Goal: Task Accomplishment & Management: Use online tool/utility

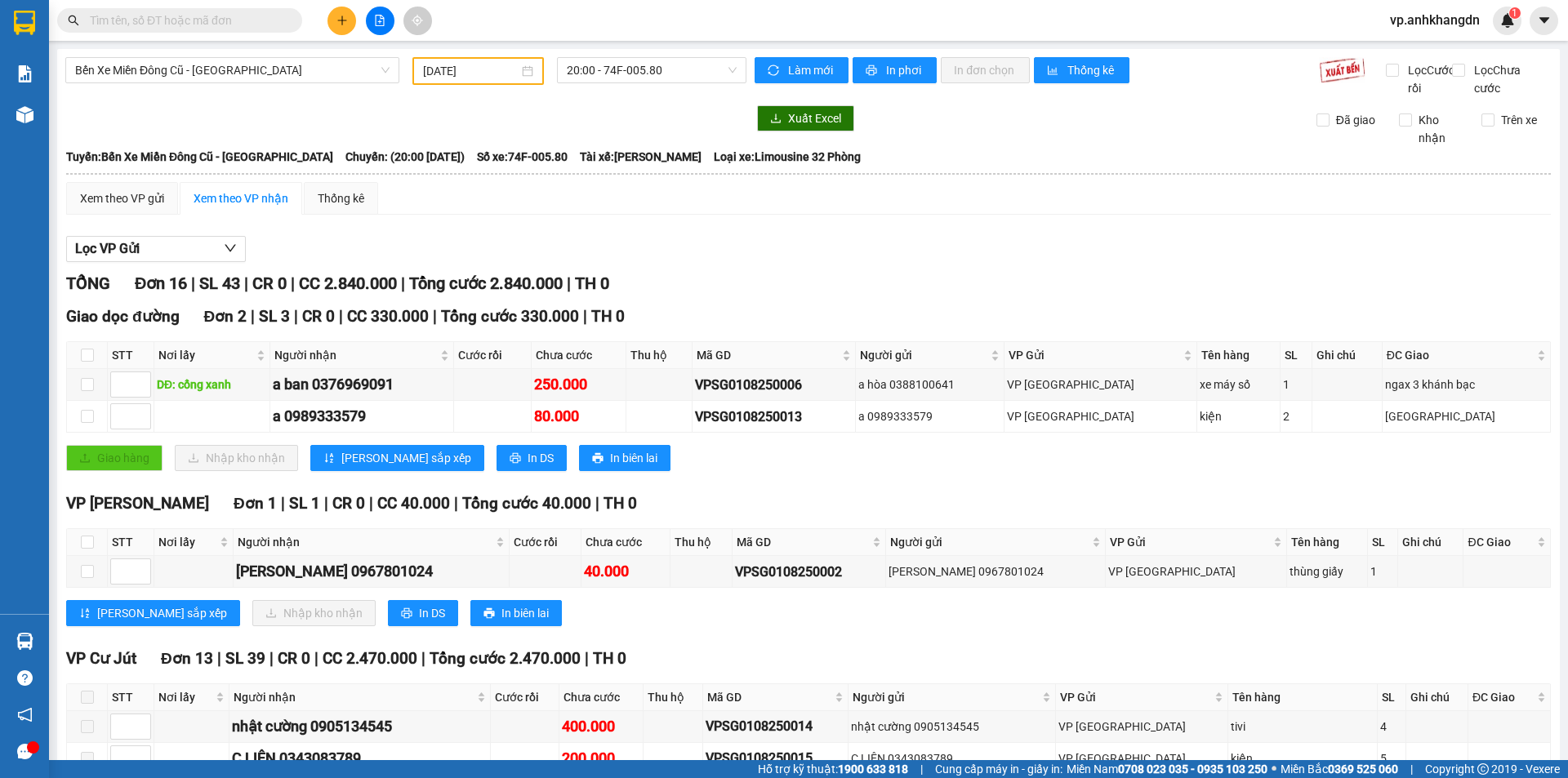
click at [502, 70] on input "[DATE]" at bounding box center [471, 71] width 96 height 18
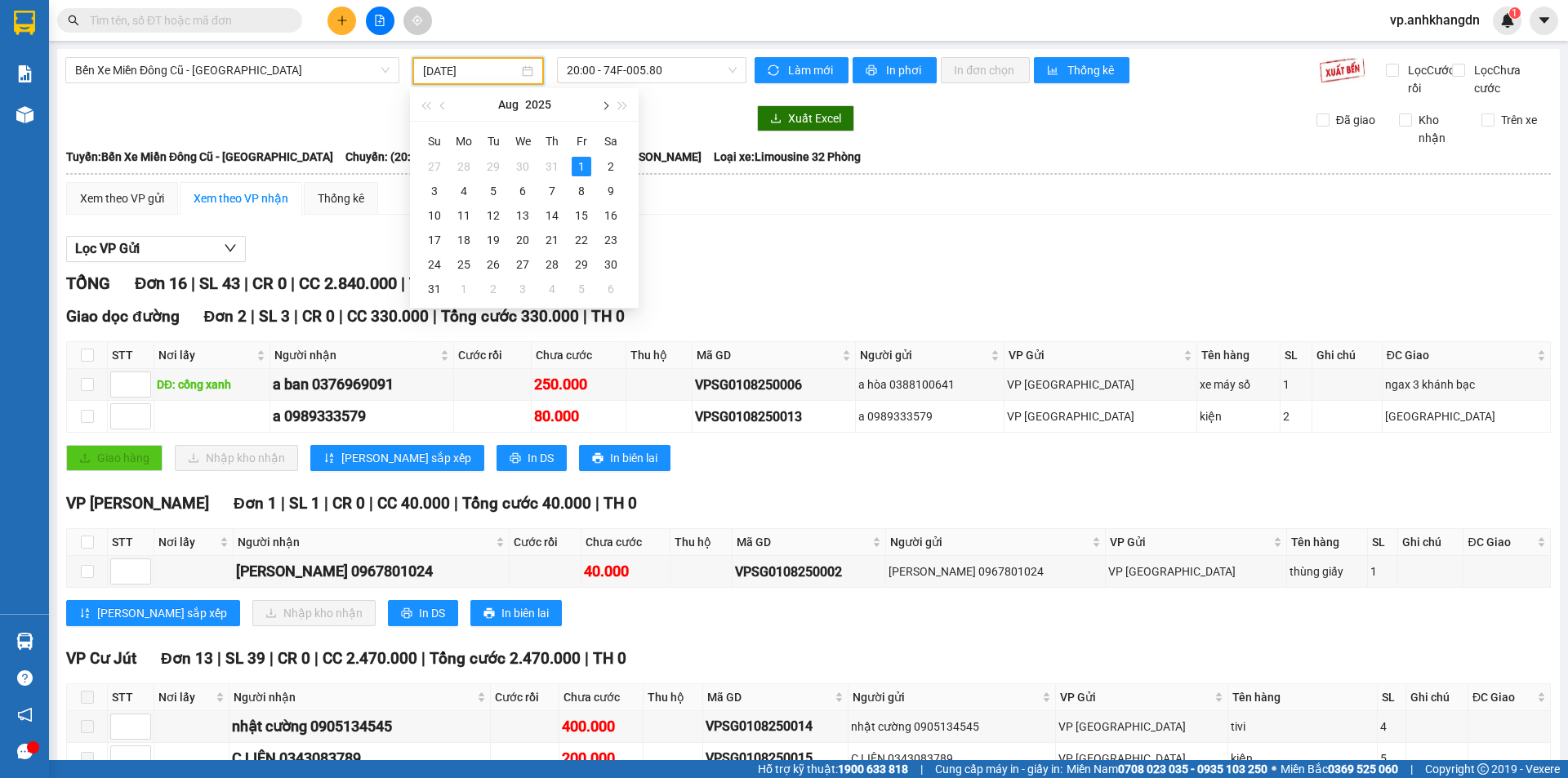
click at [602, 108] on button "button" at bounding box center [605, 104] width 18 height 32
click at [494, 212] on div "14" at bounding box center [493, 215] width 19 height 19
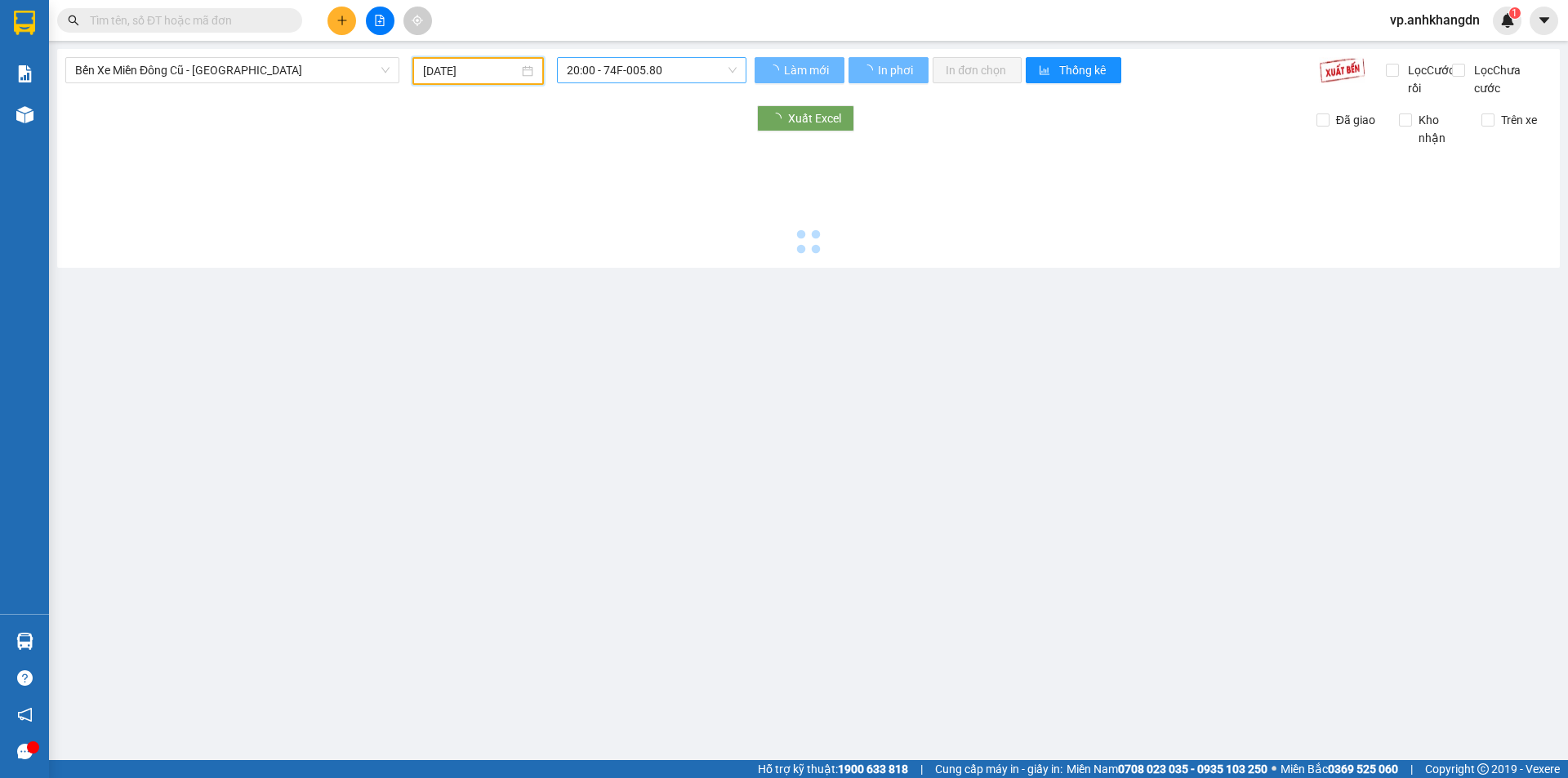
click at [664, 76] on span "20:00 - 74F-005.80" at bounding box center [652, 70] width 170 height 25
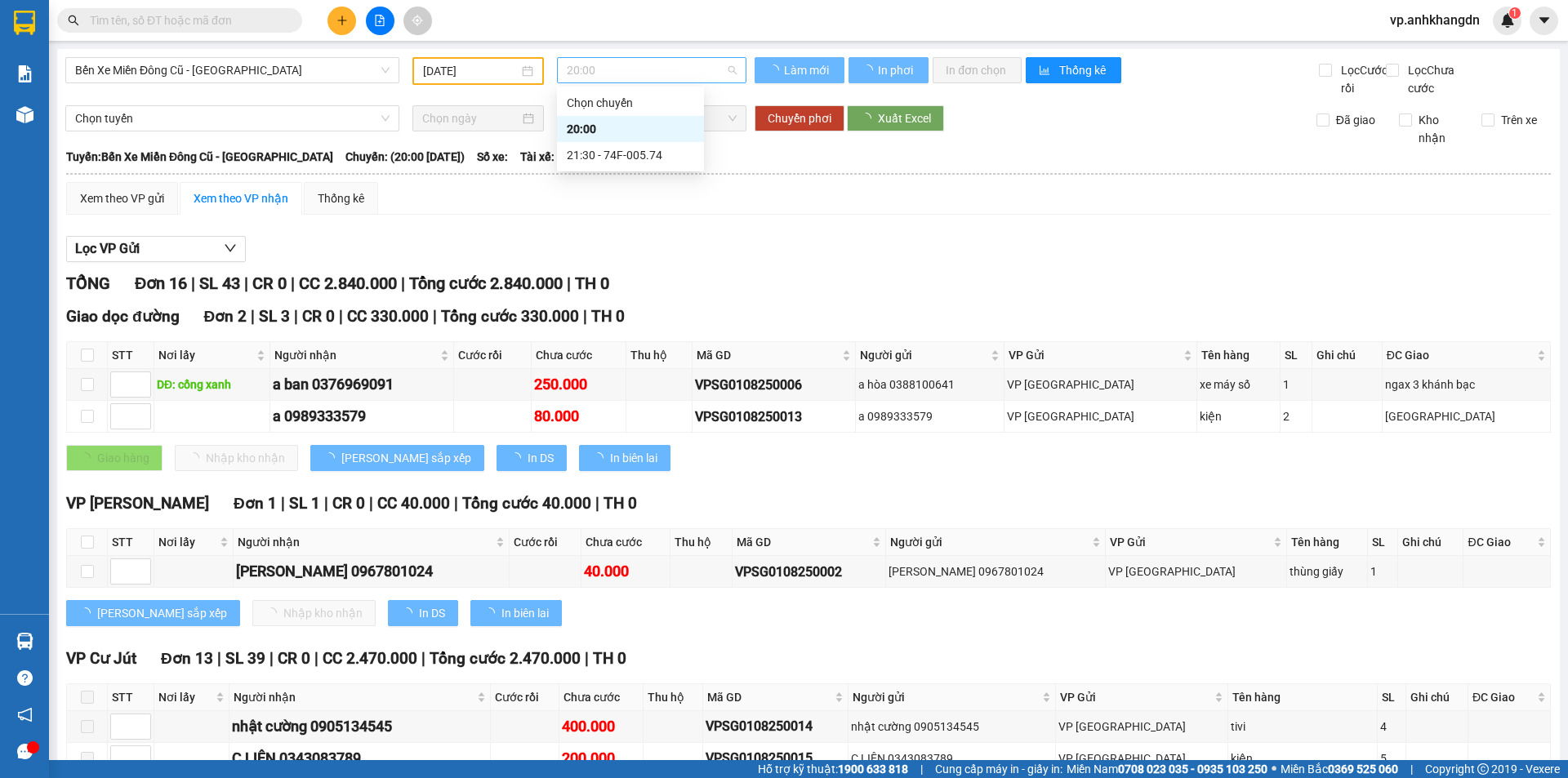
type input "[DATE]"
click at [653, 158] on div "21:30 - 74F-005.74" at bounding box center [626, 156] width 127 height 18
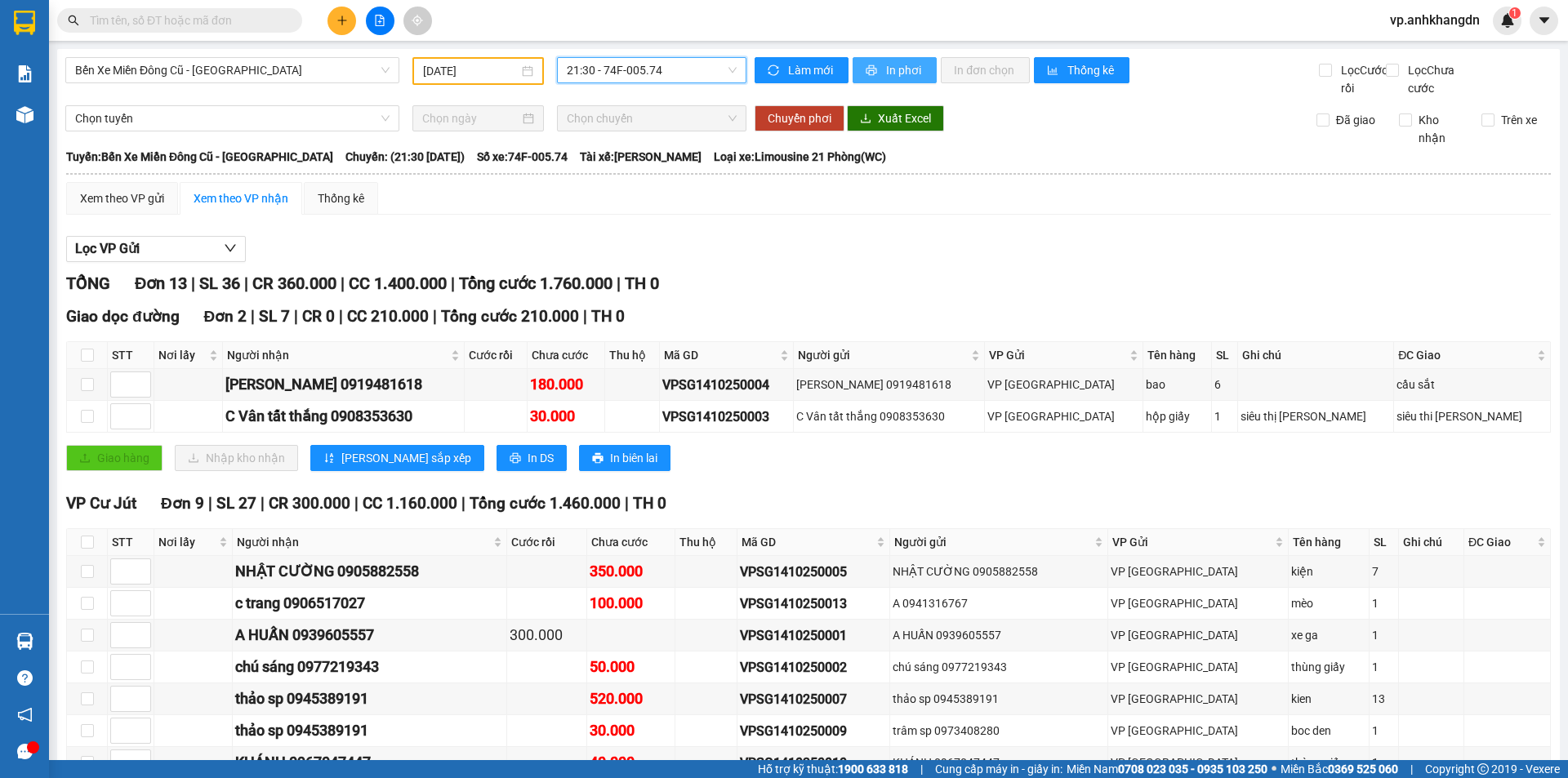
click at [904, 69] on span "In phơi" at bounding box center [905, 71] width 38 height 18
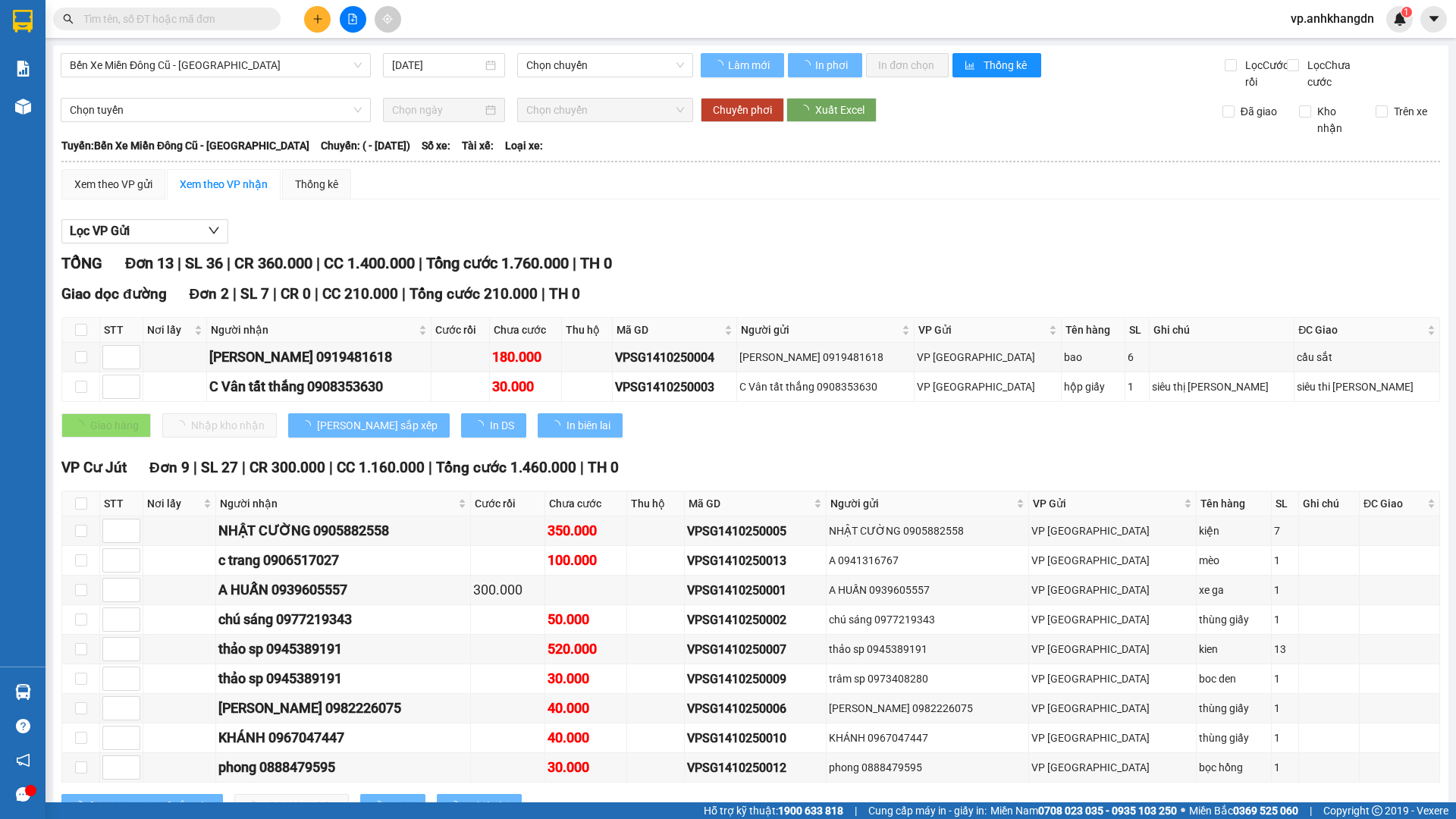
type input "[DATE]"
